Goal: Check status: Check status

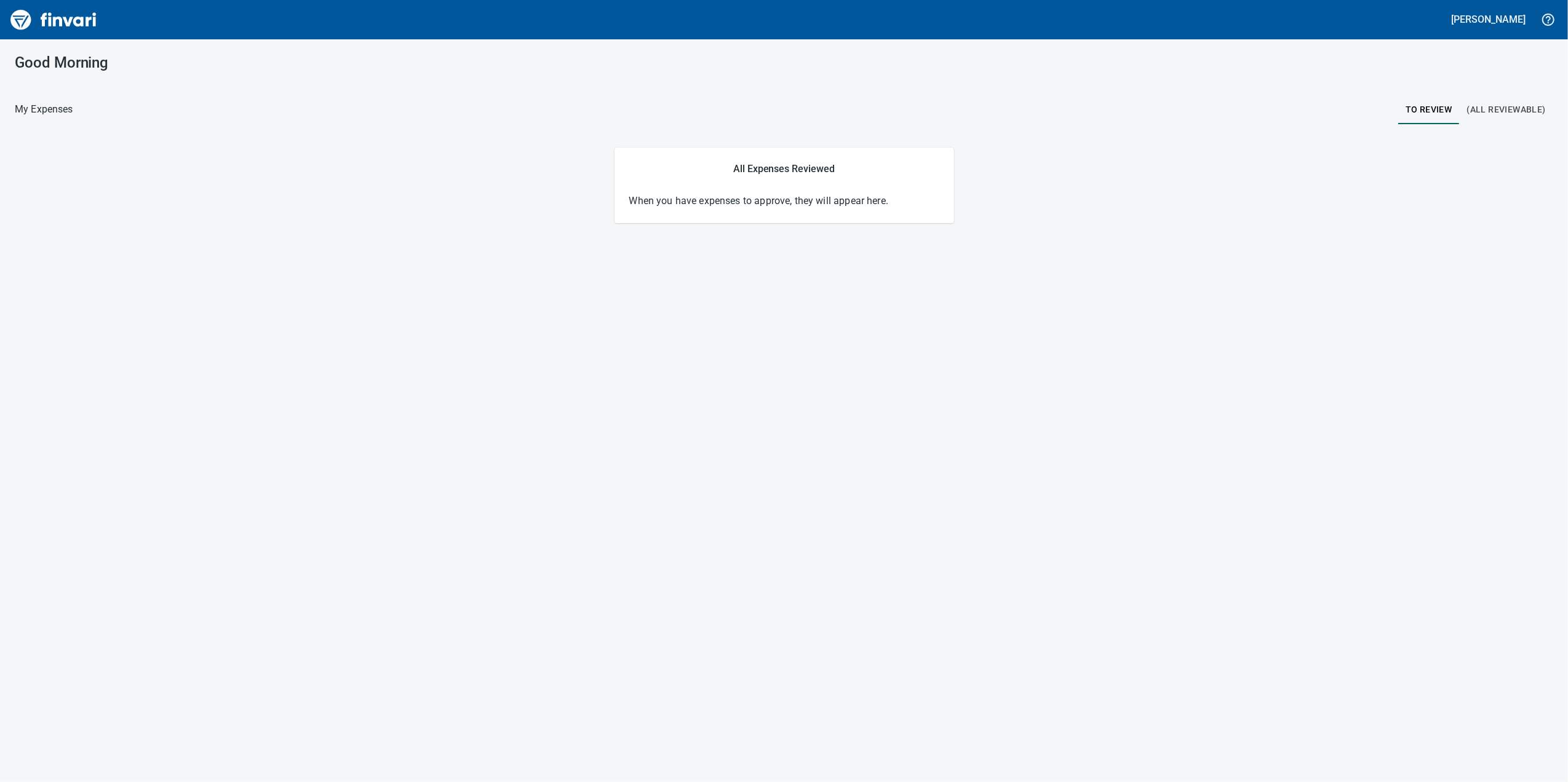
click at [1475, 109] on span "(All Reviewable)" at bounding box center [1505, 109] width 78 height 15
click at [1429, 120] on button "To Review" at bounding box center [1429, 109] width 62 height 29
click at [1166, 200] on main "All Expenses Reviewed When you have expenses to approve, they will appear here." at bounding box center [784, 185] width 1538 height 75
drag, startPoint x: 0, startPoint y: 69, endPoint x: -1257, endPoint y: 590, distance: 1360.7
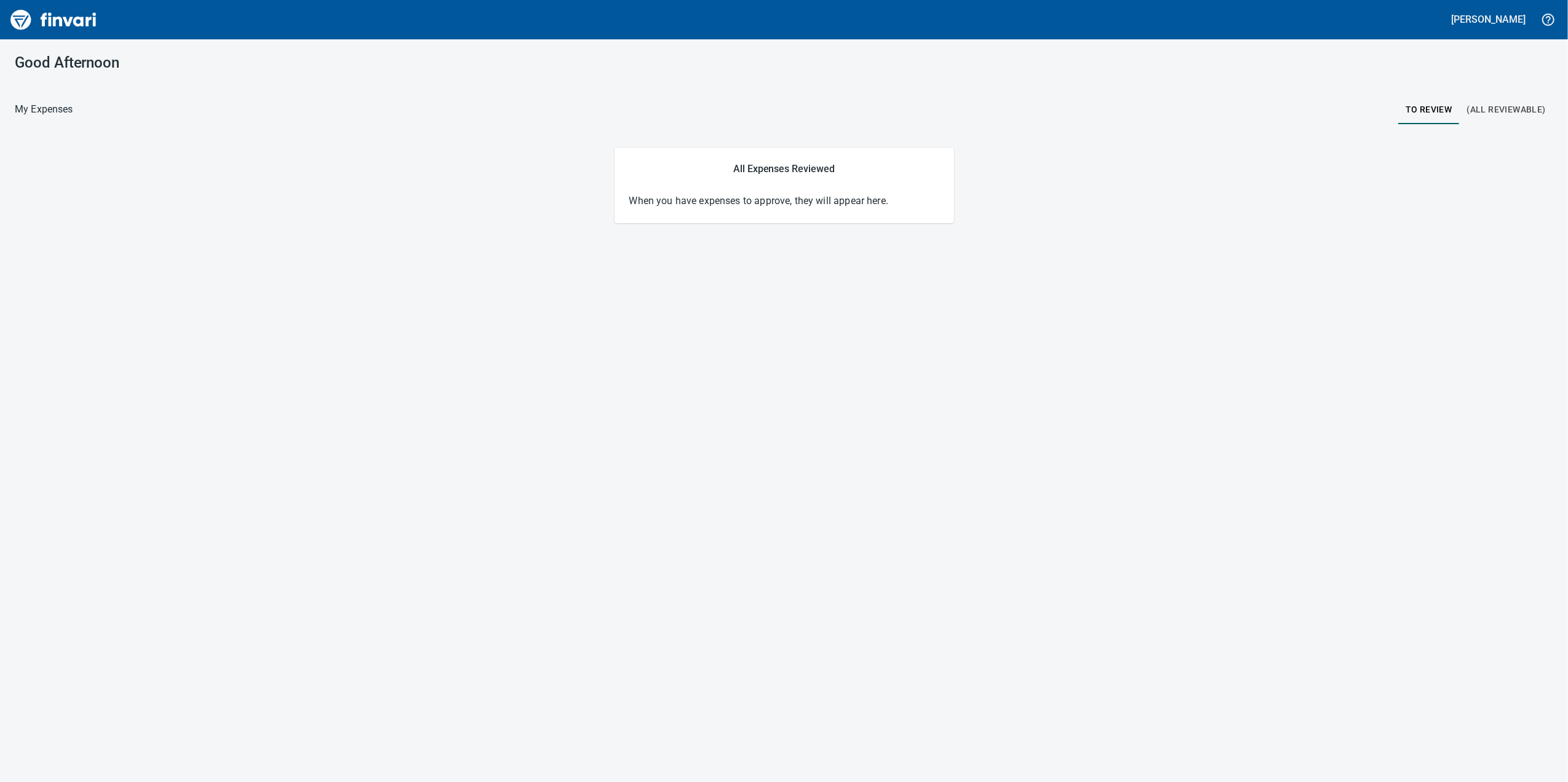
click at [0, 590] on html "[PERSON_NAME] Good Afternoon My Expenses To Review (All Reviewable) All Expense…" at bounding box center [784, 391] width 1568 height 782
drag, startPoint x: -142, startPoint y: 547, endPoint x: -280, endPoint y: 544, distance: 138.0
click at [0, 544] on html "[PERSON_NAME] Good Afternoon My Expenses To Review (All Reviewable) All Expense…" at bounding box center [784, 391] width 1568 height 782
click at [0, 505] on html "[PERSON_NAME] Good Afternoon My Expenses To Review (All Reviewable) All Expense…" at bounding box center [784, 391] width 1568 height 782
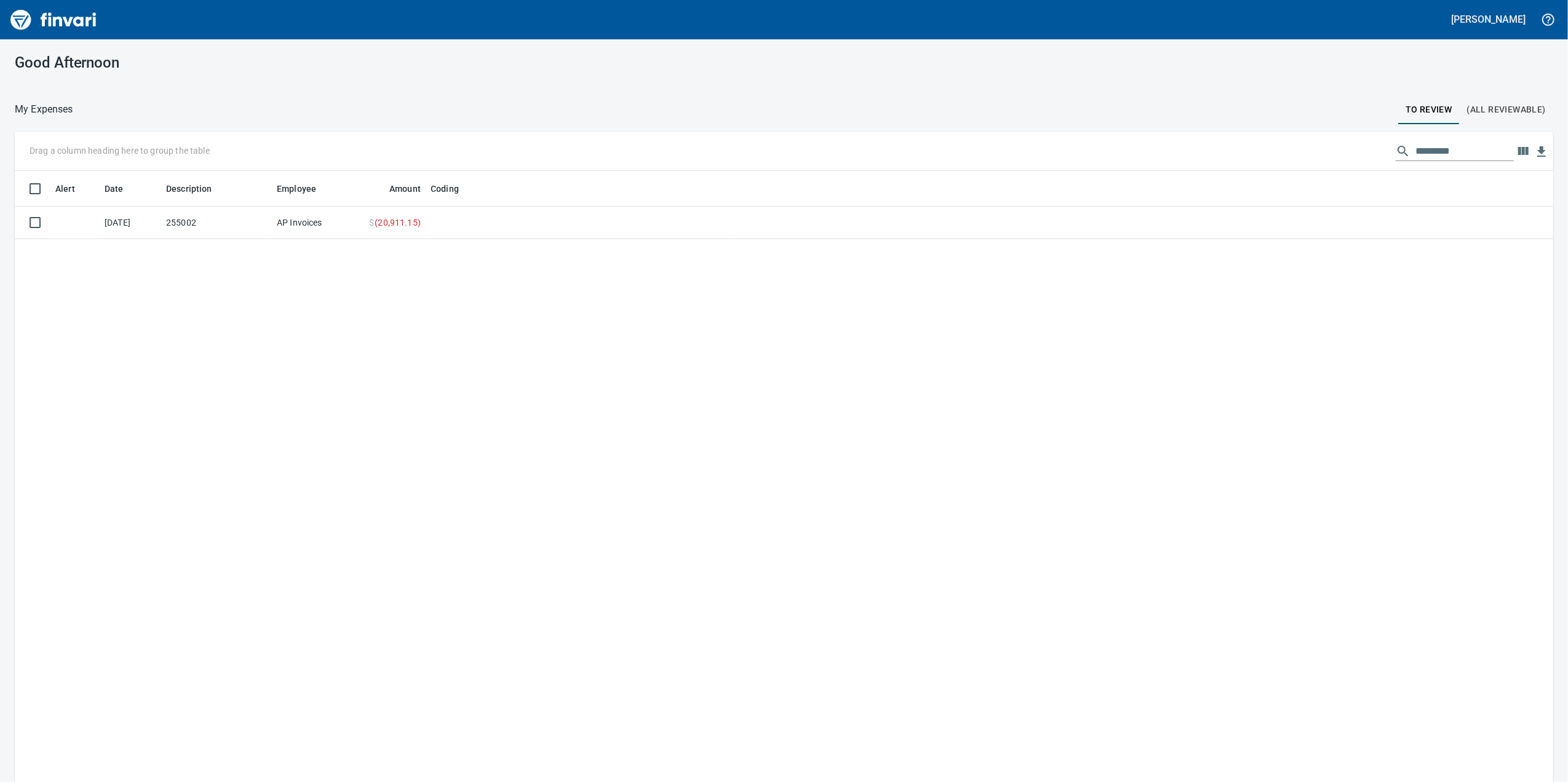
scroll to position [635, 1513]
